Goal: Navigation & Orientation: Find specific page/section

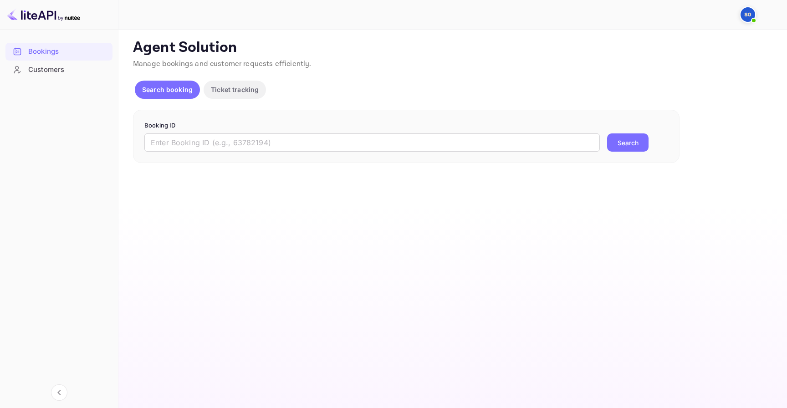
click at [236, 91] on p "Ticket tracking" at bounding box center [235, 90] width 48 height 10
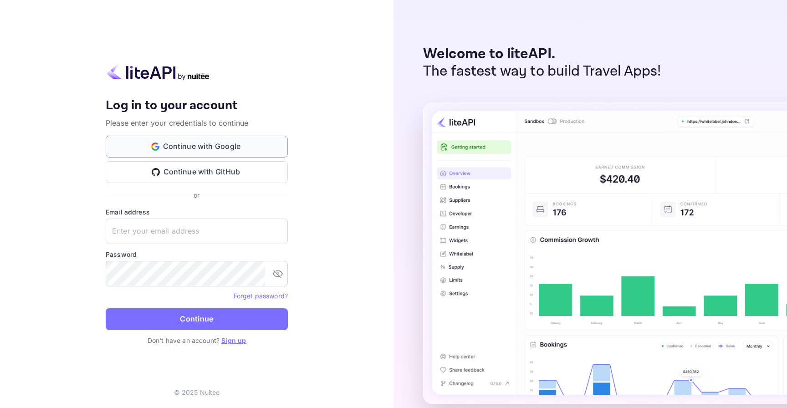
click at [240, 140] on button "Continue with Google" at bounding box center [197, 147] width 182 height 22
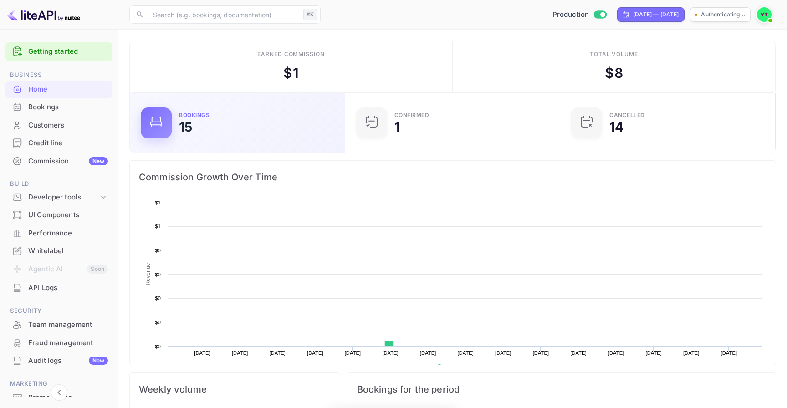
scroll to position [148, 210]
